Goal: Task Accomplishment & Management: Use online tool/utility

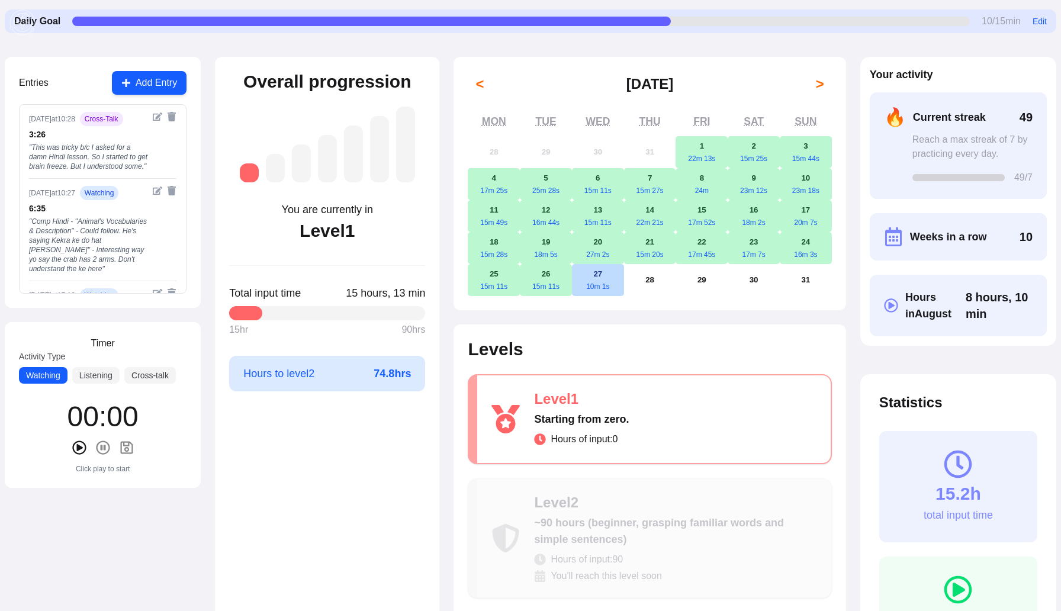
click at [151, 82] on button "Add Entry" at bounding box center [149, 83] width 75 height 24
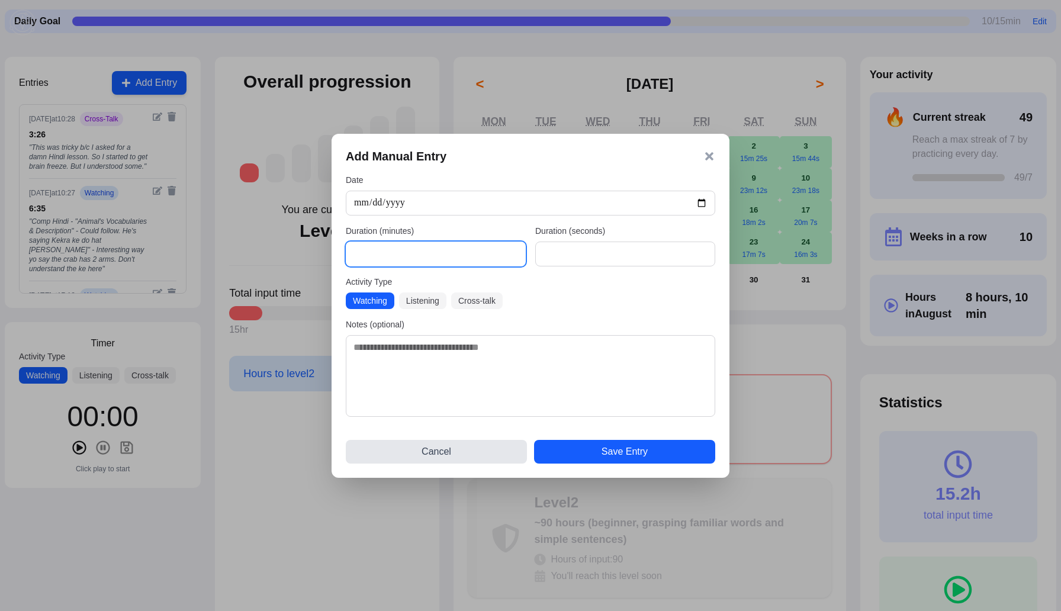
click at [363, 253] on input "*" at bounding box center [436, 253] width 180 height 25
type input "*"
click at [568, 256] on input "*" at bounding box center [625, 253] width 180 height 25
type input "**"
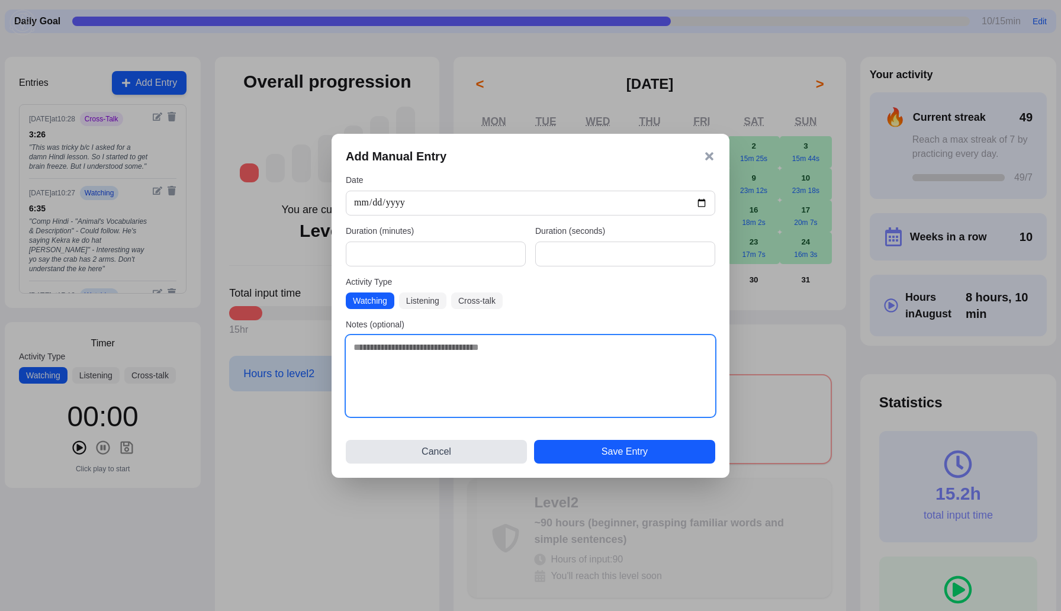
click at [465, 356] on textarea at bounding box center [530, 376] width 369 height 82
paste textarea "**********"
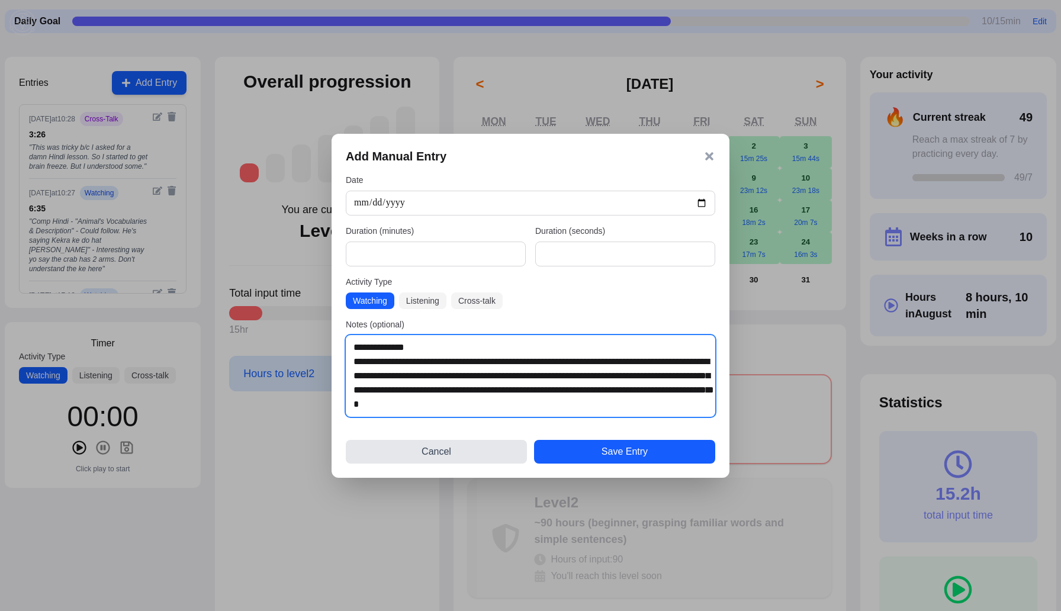
click at [352, 361] on textarea "**********" at bounding box center [530, 376] width 369 height 82
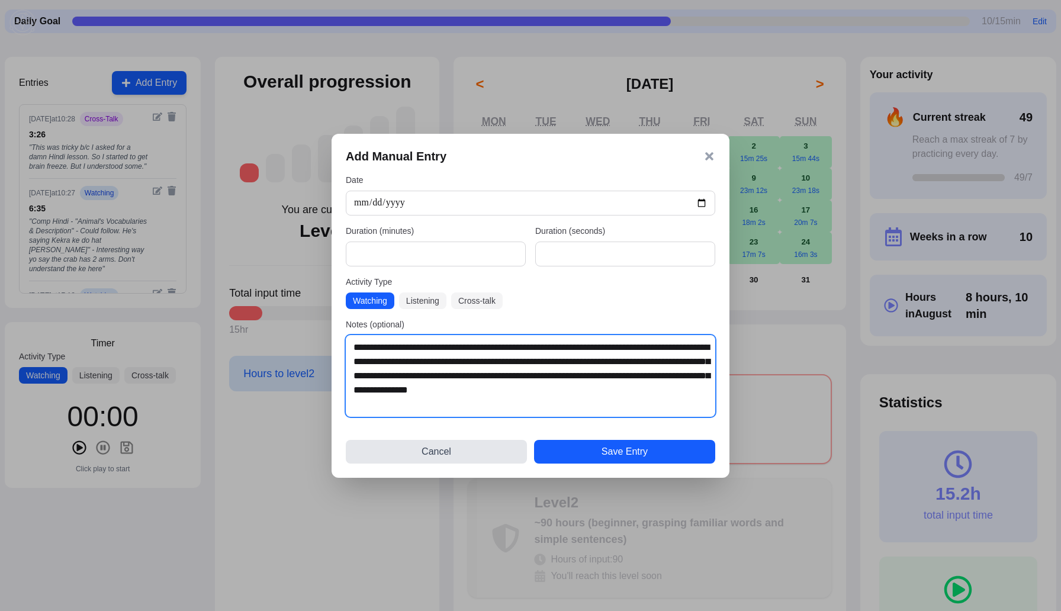
drag, startPoint x: 572, startPoint y: 394, endPoint x: 324, endPoint y: 352, distance: 250.9
click at [324, 352] on div "**********" at bounding box center [530, 305] width 1061 height 611
type textarea "**********"
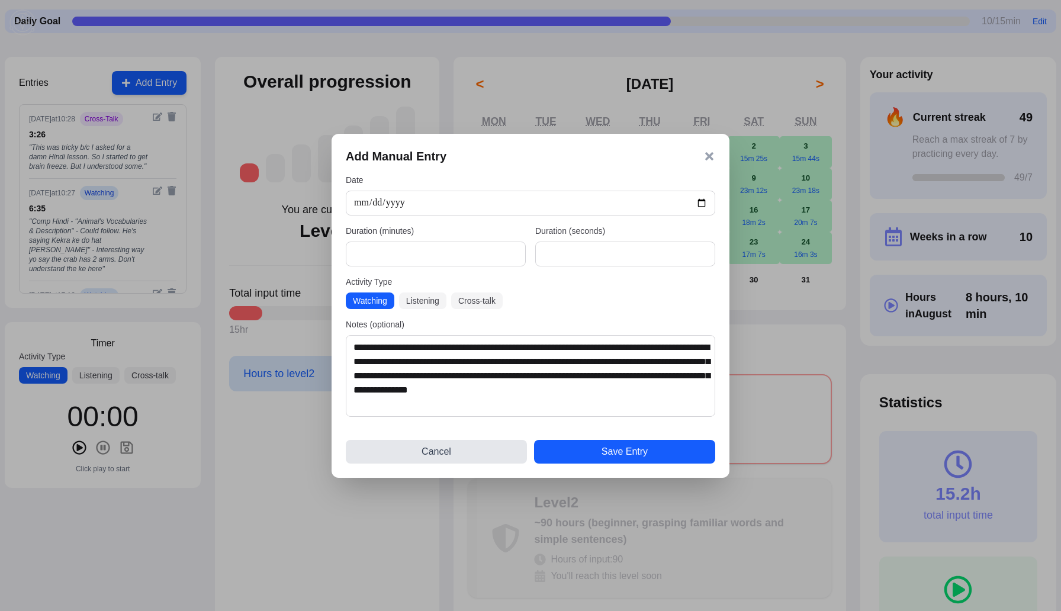
click at [644, 454] on button "Save Entry" at bounding box center [624, 452] width 181 height 24
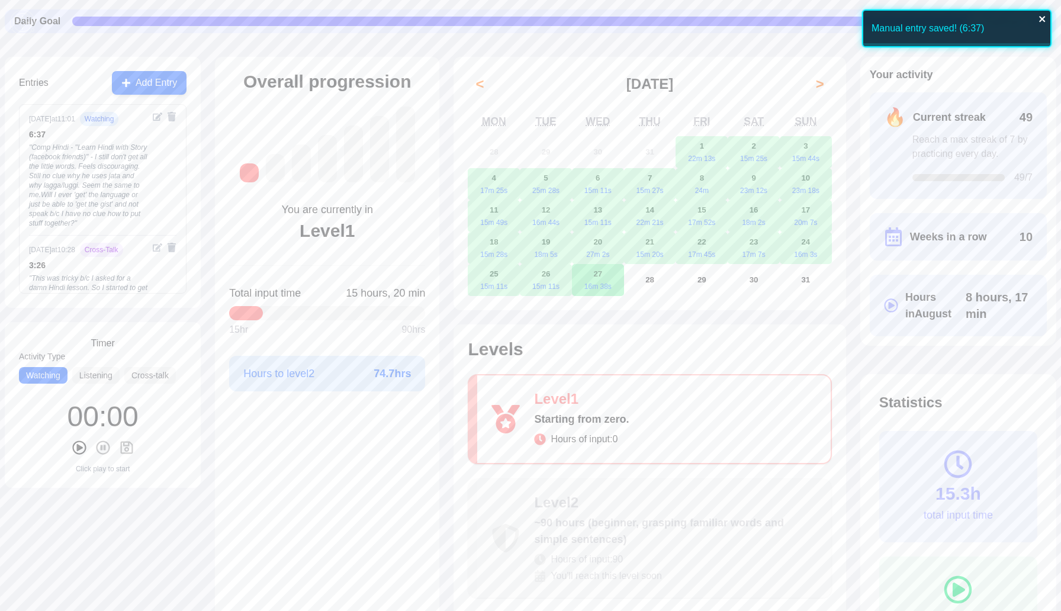
click at [1042, 20] on icon "close" at bounding box center [1042, 19] width 6 height 6
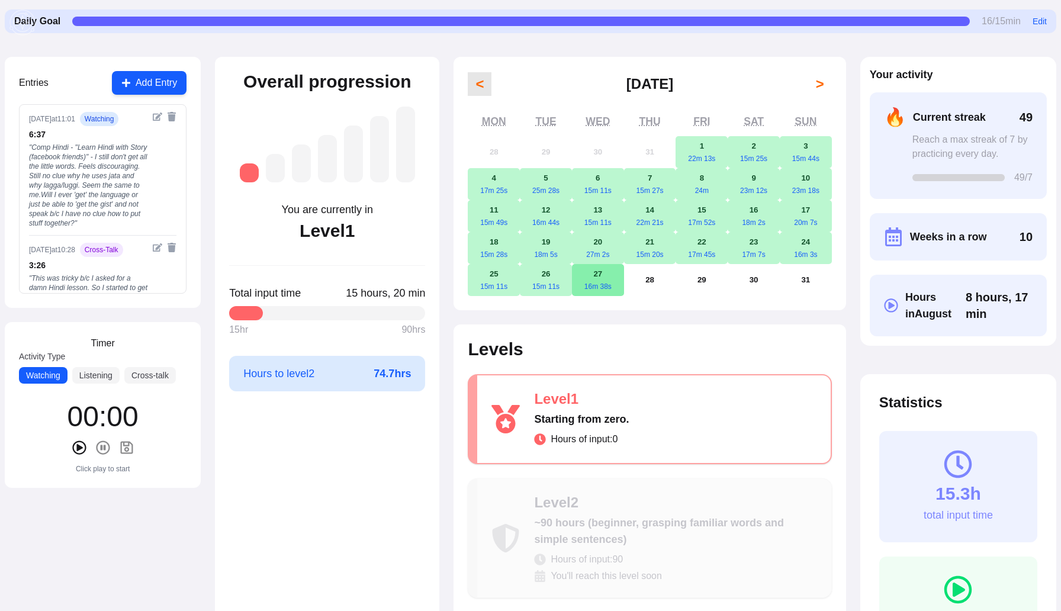
click at [475, 78] on span "<" at bounding box center [479, 84] width 8 height 19
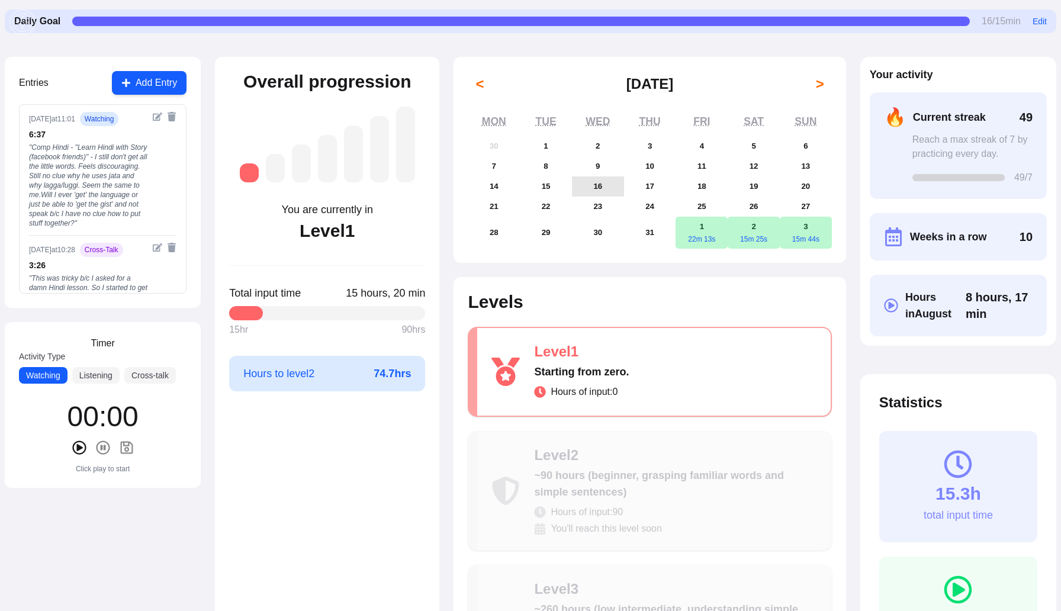
click at [594, 189] on abbr "16" at bounding box center [597, 186] width 9 height 9
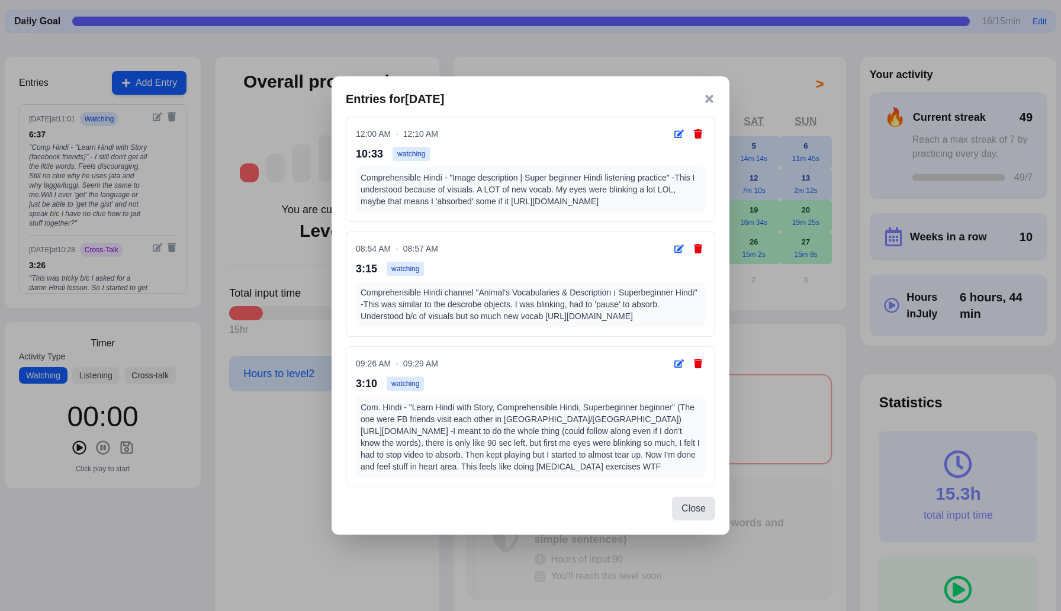
click at [708, 95] on icon at bounding box center [709, 99] width 8 height 8
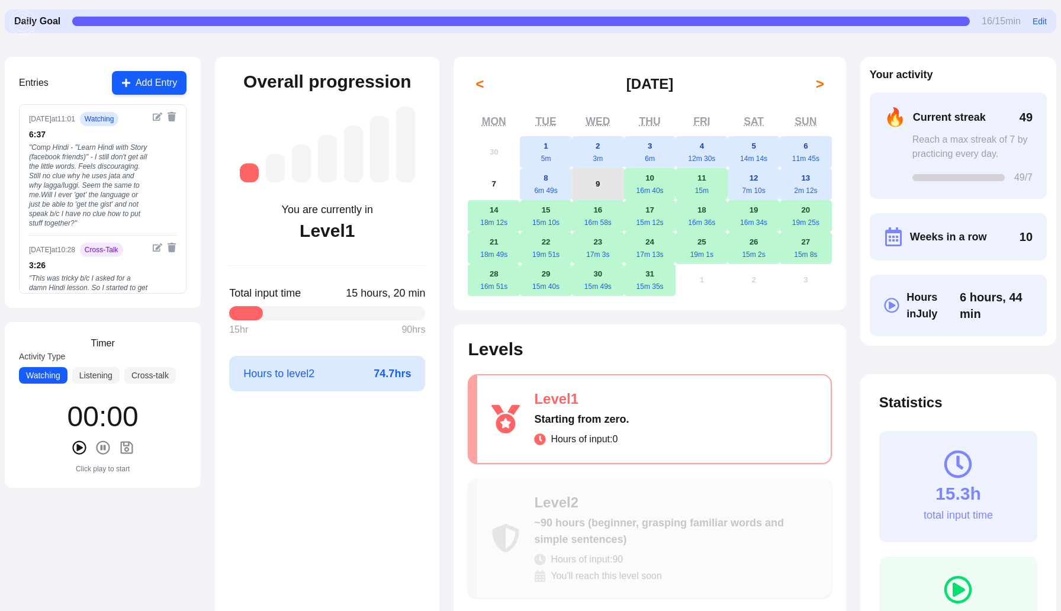
click at [597, 175] on button "9" at bounding box center [598, 184] width 52 height 32
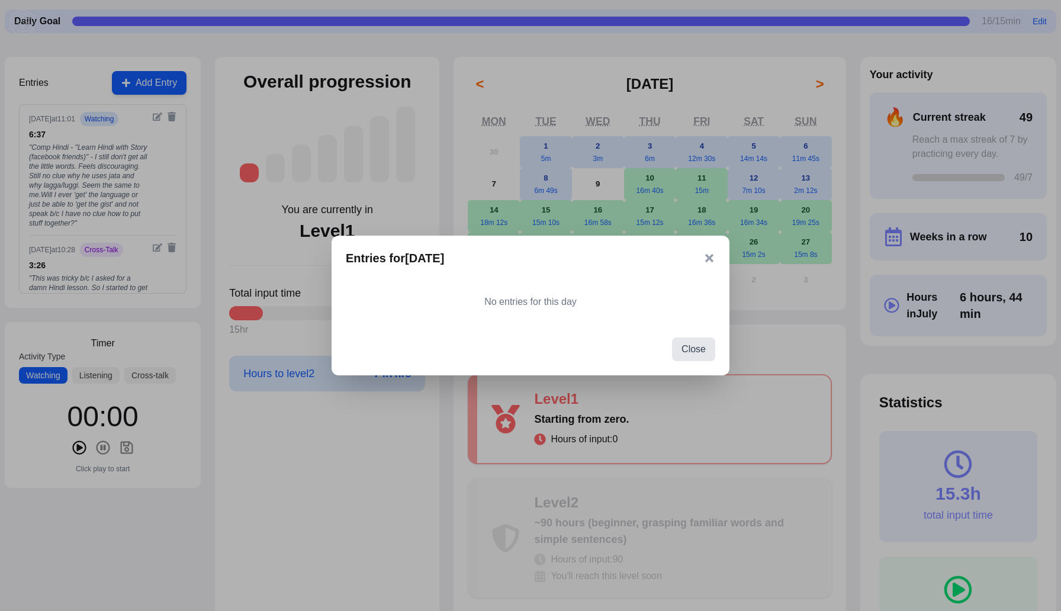
click at [711, 261] on icon at bounding box center [709, 258] width 8 height 8
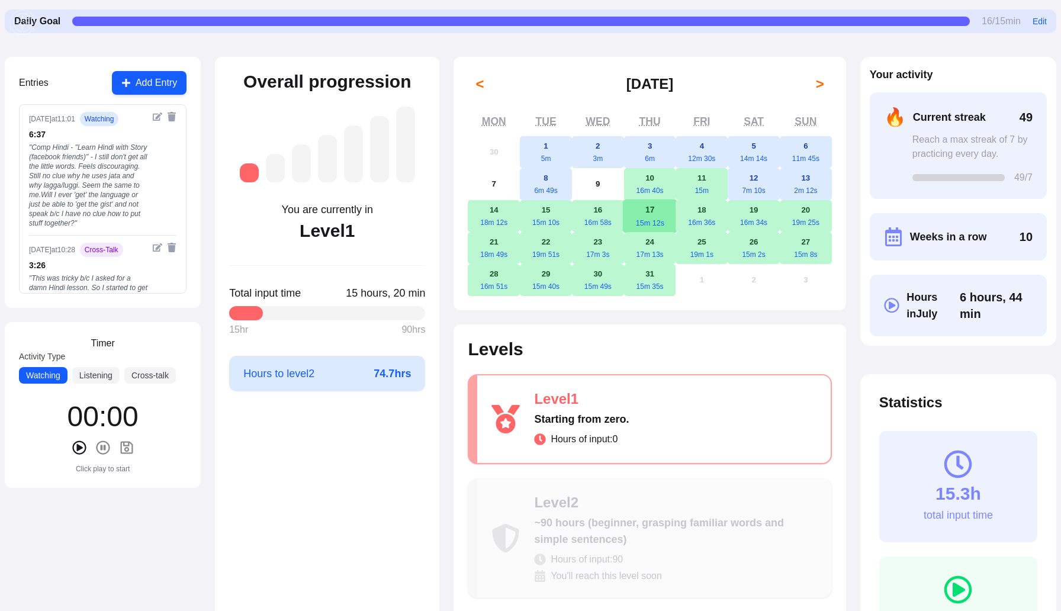
click at [650, 215] on button "17 15m 12s" at bounding box center [650, 216] width 54 height 34
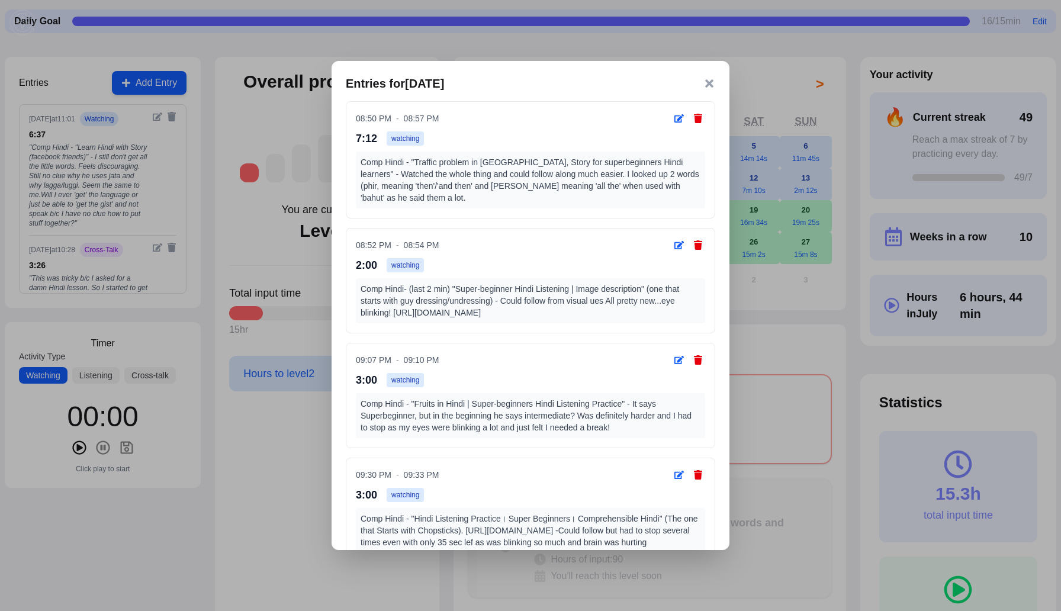
click at [712, 86] on icon at bounding box center [709, 83] width 8 height 8
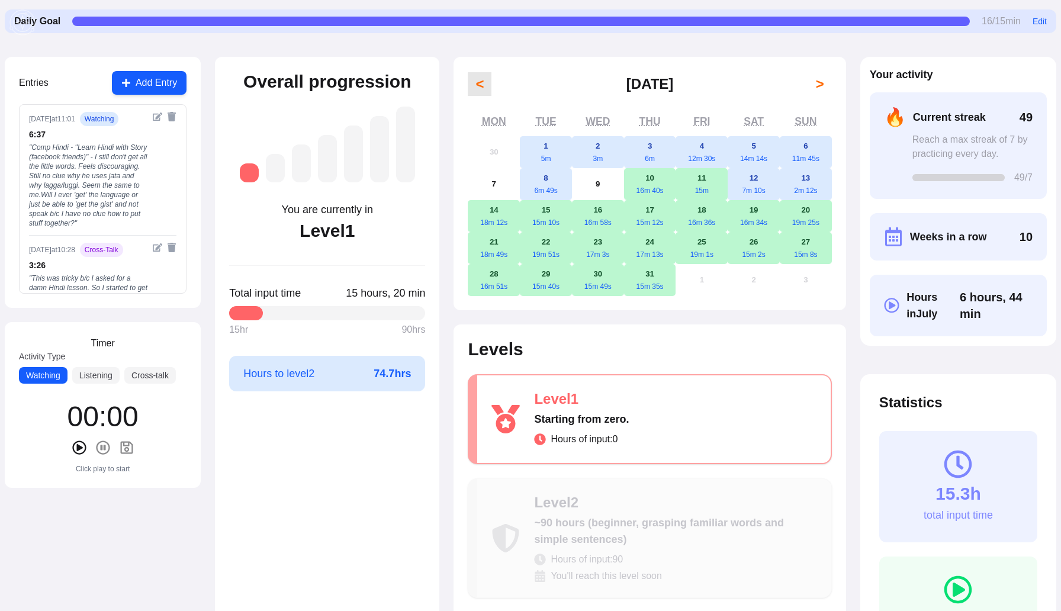
click at [476, 82] on span "<" at bounding box center [479, 84] width 8 height 19
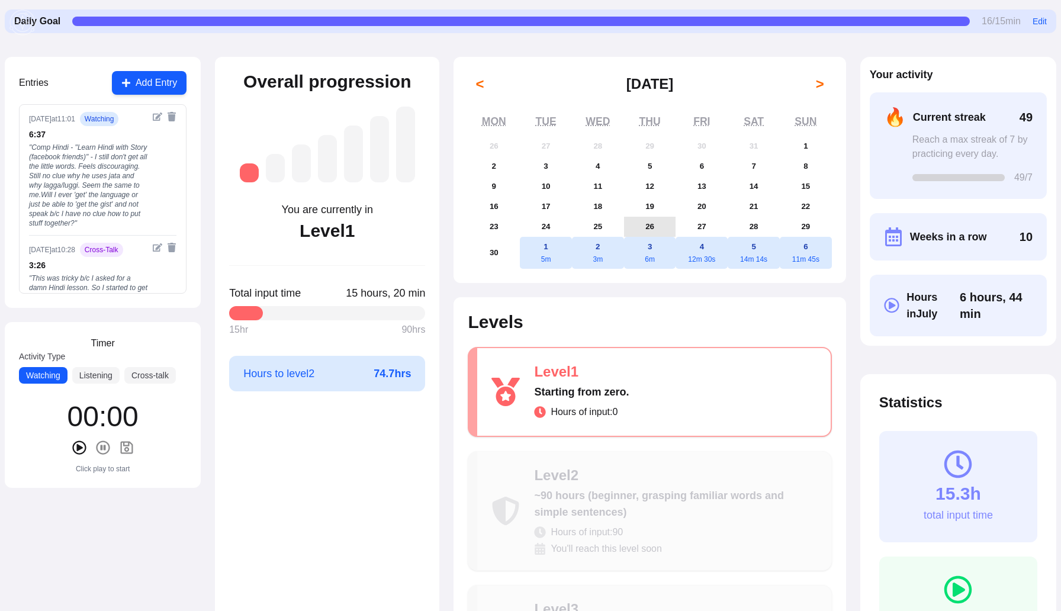
click at [651, 223] on abbr "26" at bounding box center [649, 226] width 9 height 9
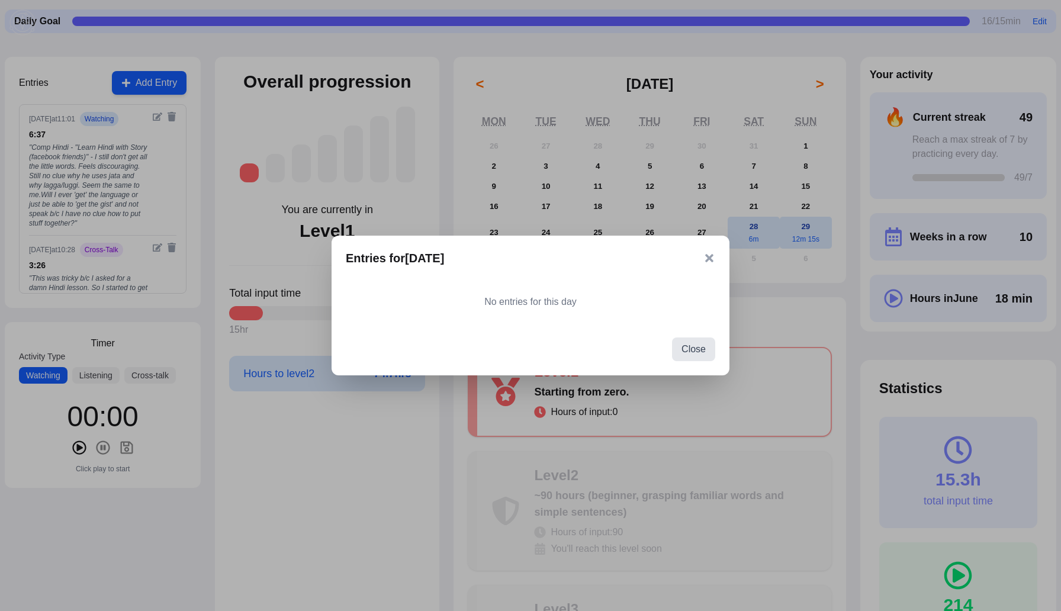
click at [713, 262] on icon at bounding box center [709, 258] width 12 height 12
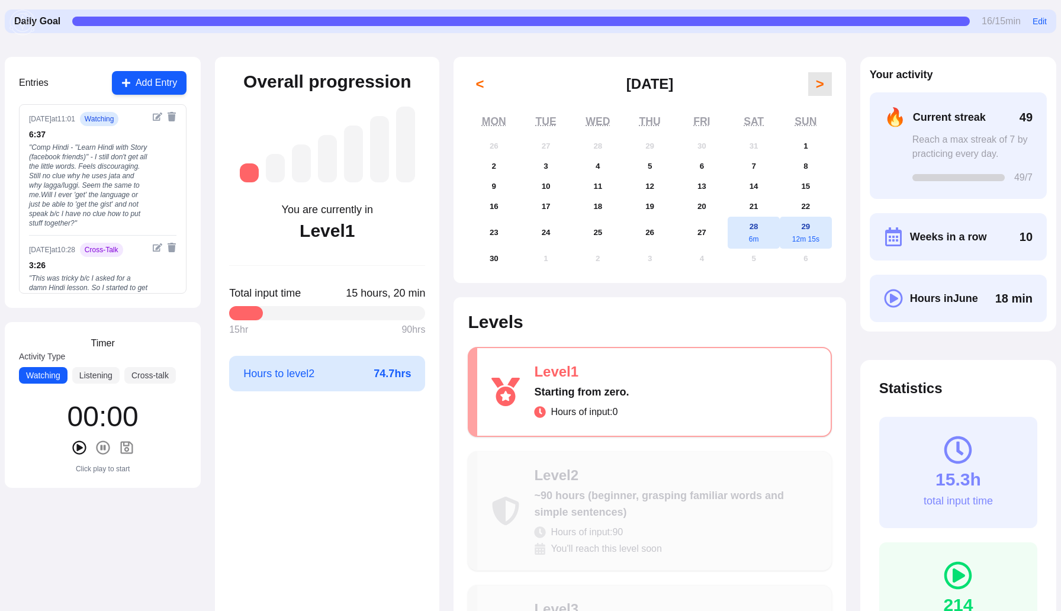
click at [821, 81] on span ">" at bounding box center [820, 84] width 8 height 19
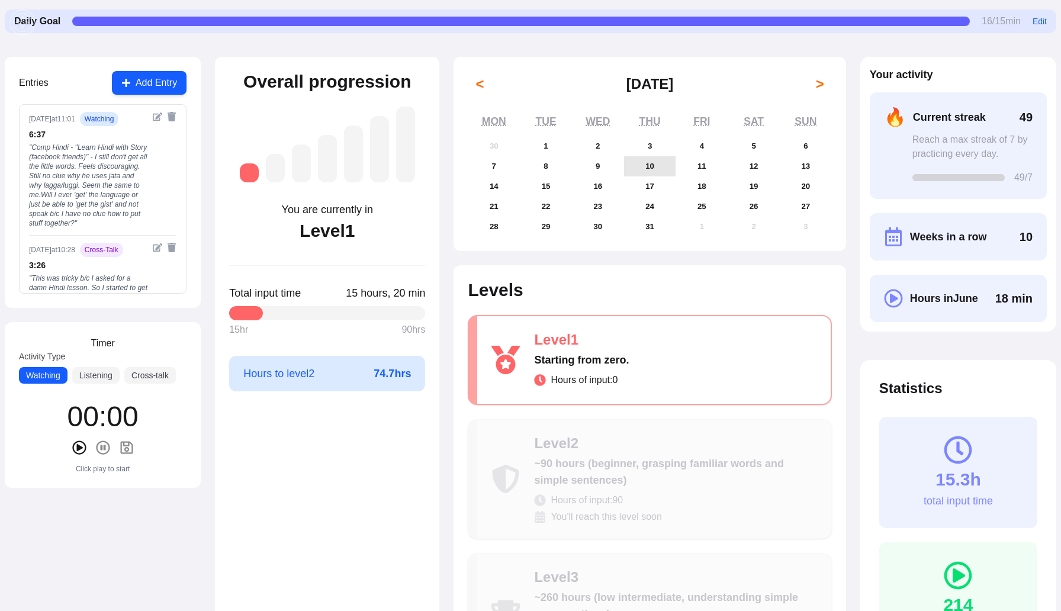
click at [657, 167] on button "10" at bounding box center [650, 166] width 52 height 20
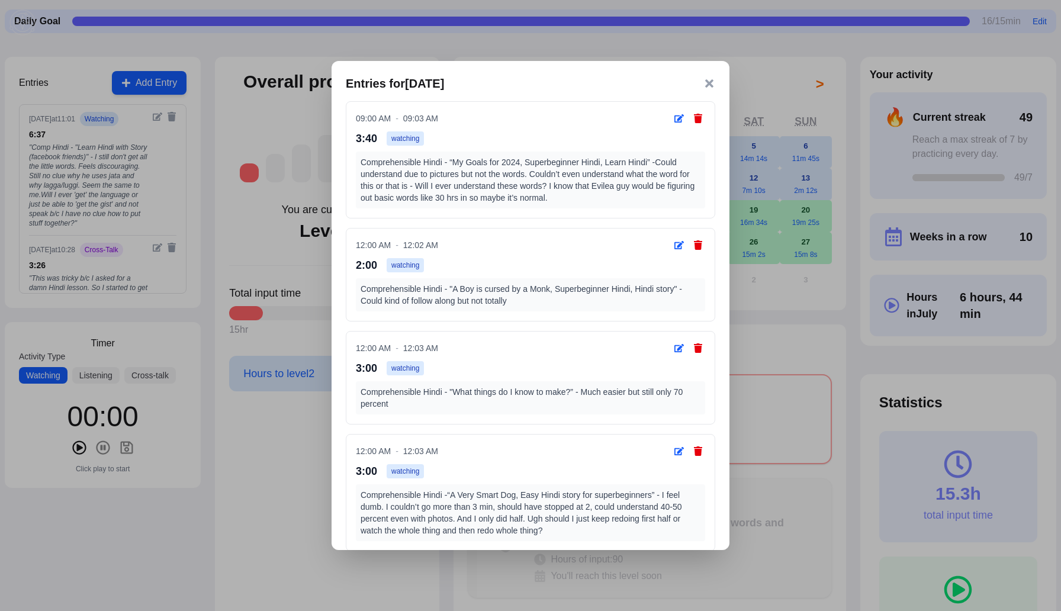
click at [710, 83] on icon at bounding box center [709, 83] width 8 height 8
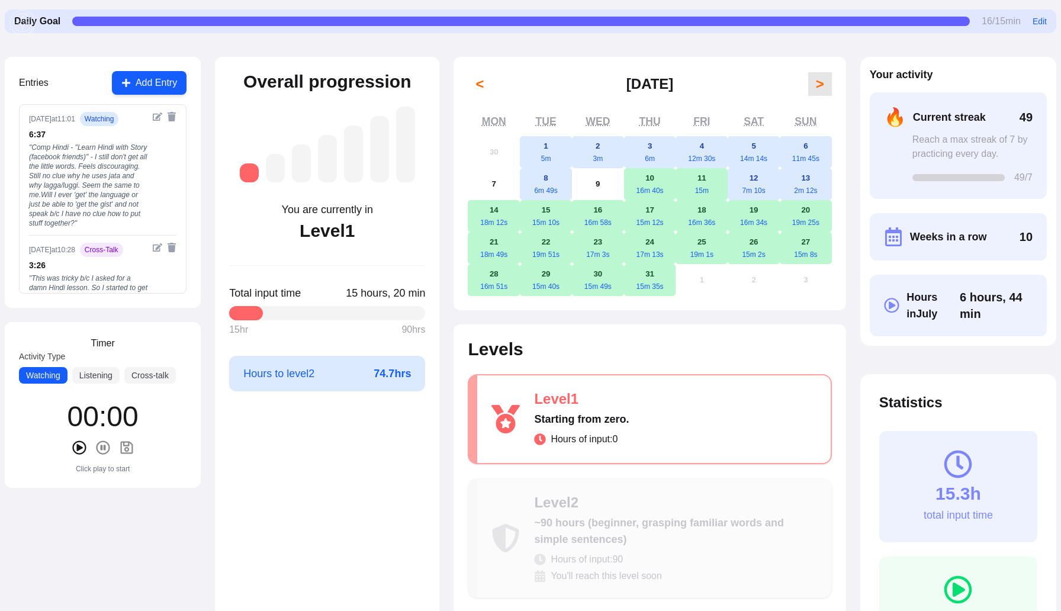
click at [820, 82] on span ">" at bounding box center [820, 84] width 8 height 19
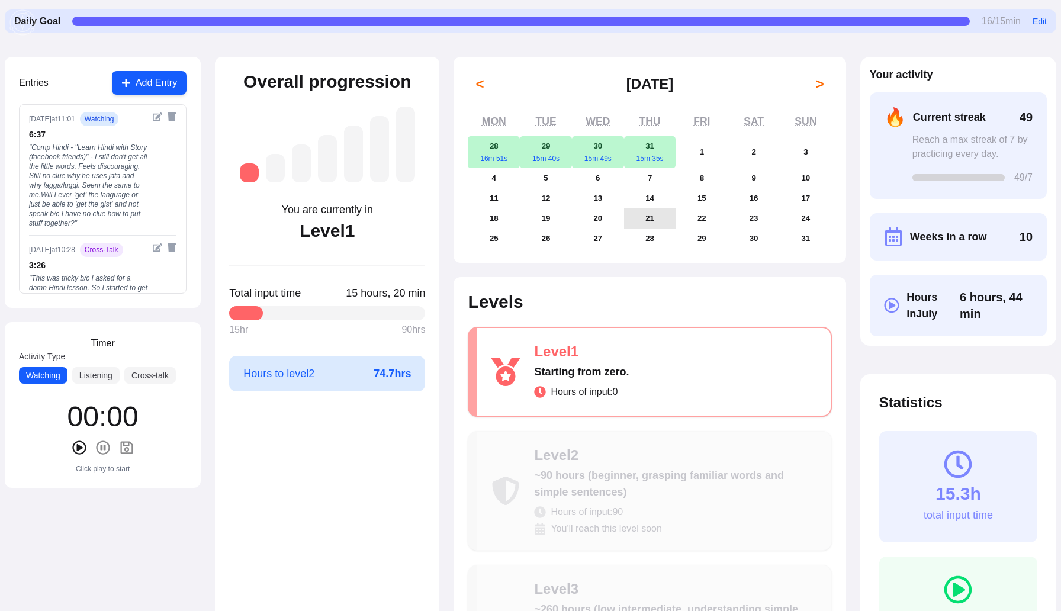
click at [648, 218] on abbr "21" at bounding box center [649, 218] width 9 height 9
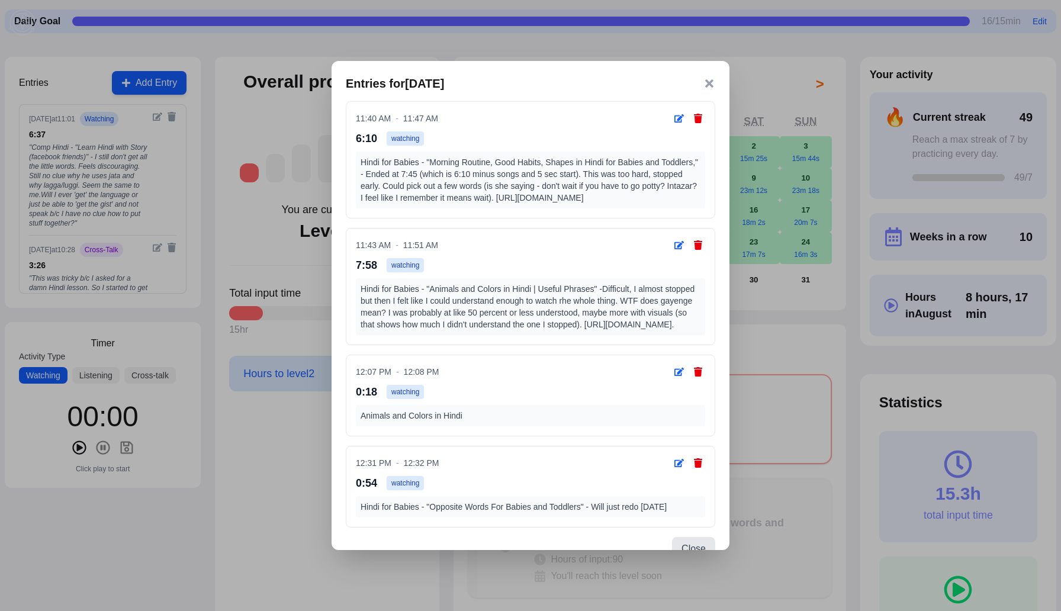
click at [708, 83] on icon at bounding box center [709, 83] width 8 height 8
